Goal: Check status

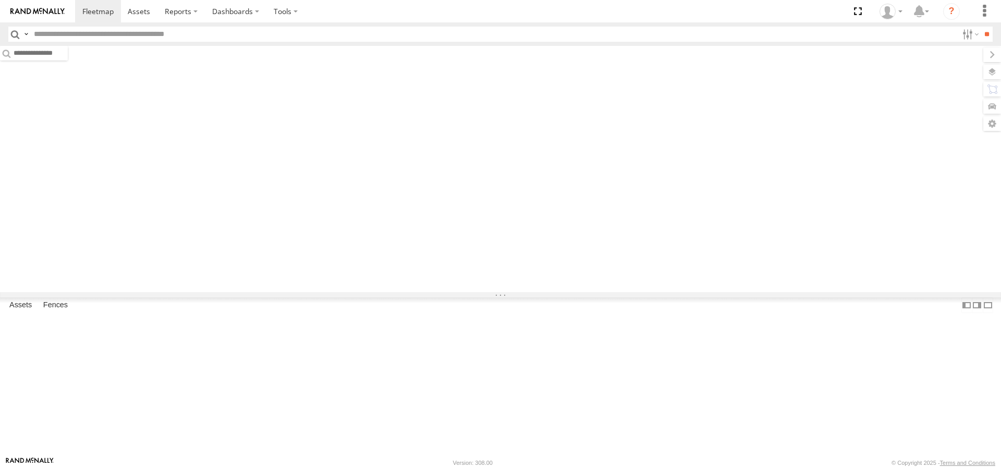
type input "****"
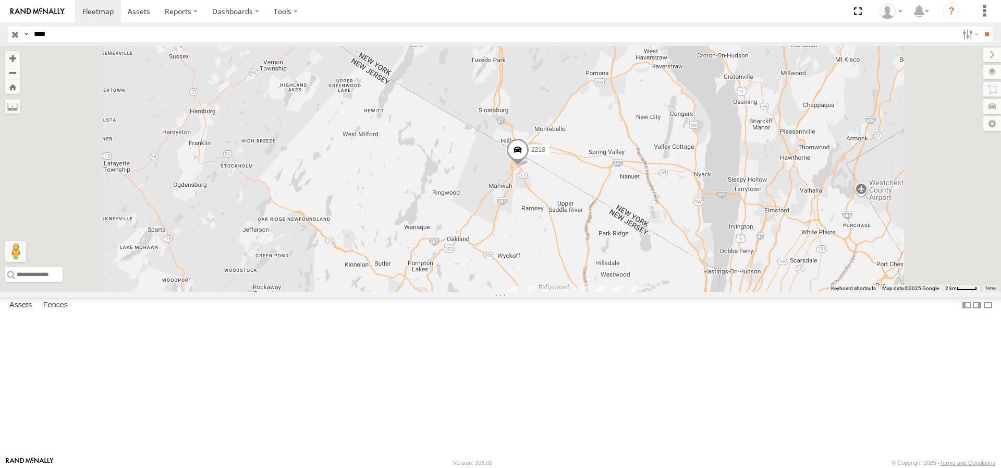
click at [529, 166] on span at bounding box center [517, 152] width 23 height 28
